Goal: Book appointment/travel/reservation

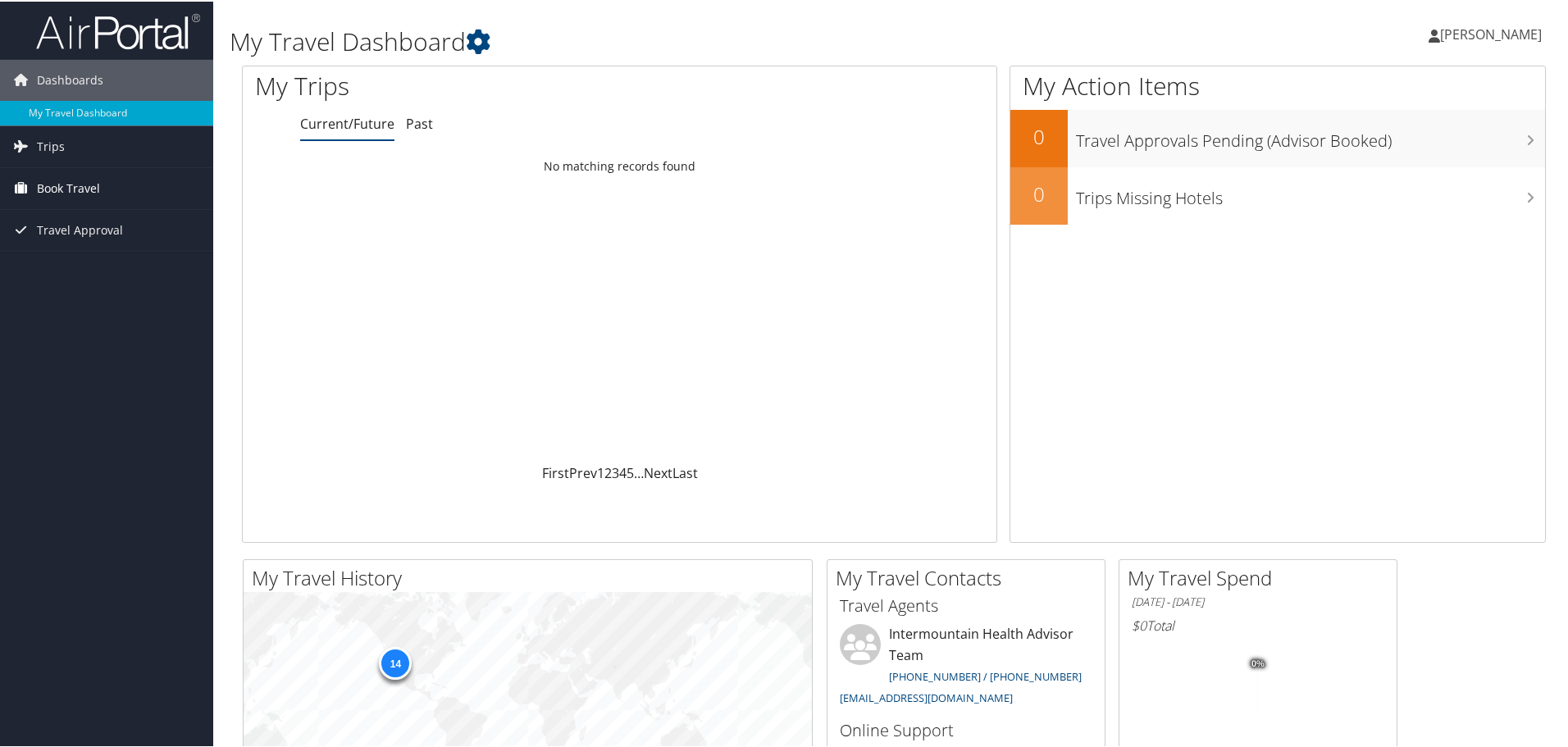
click at [77, 187] on span "Book Travel" at bounding box center [68, 187] width 63 height 41
click at [102, 263] on link "Book/Manage Online Trips" at bounding box center [107, 269] width 213 height 25
